Goal: Task Accomplishment & Management: Manage account settings

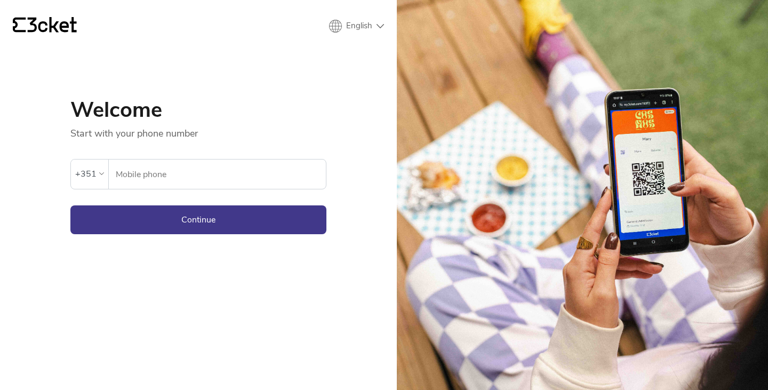
click at [136, 178] on input "Mobile phone" at bounding box center [220, 173] width 211 height 29
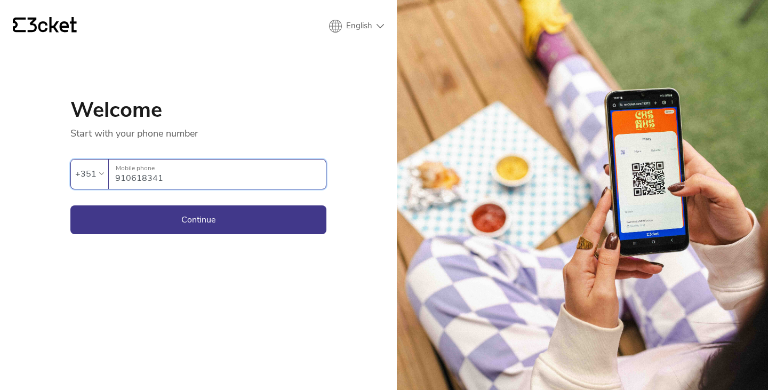
type input "910618341"
click at [198, 219] on button "Continue" at bounding box center [198, 219] width 256 height 29
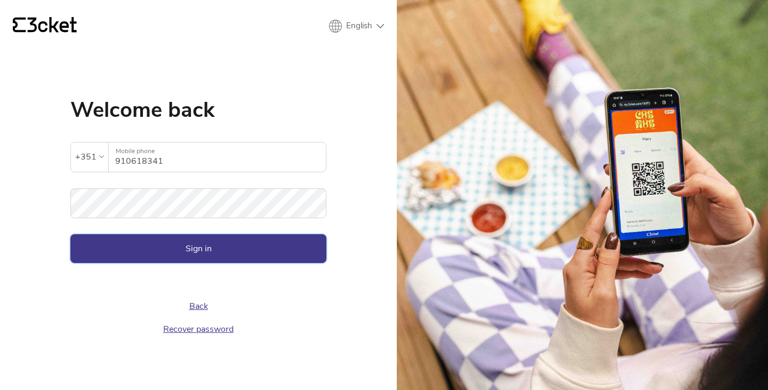
click at [132, 258] on button "Sign in" at bounding box center [198, 248] width 256 height 29
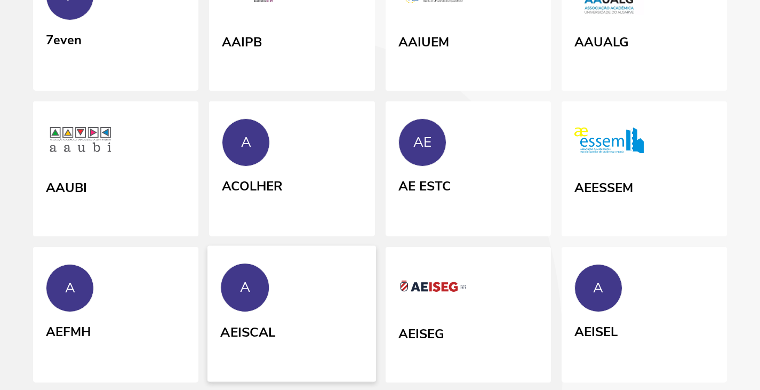
scroll to position [537, 0]
